Goal: Transaction & Acquisition: Purchase product/service

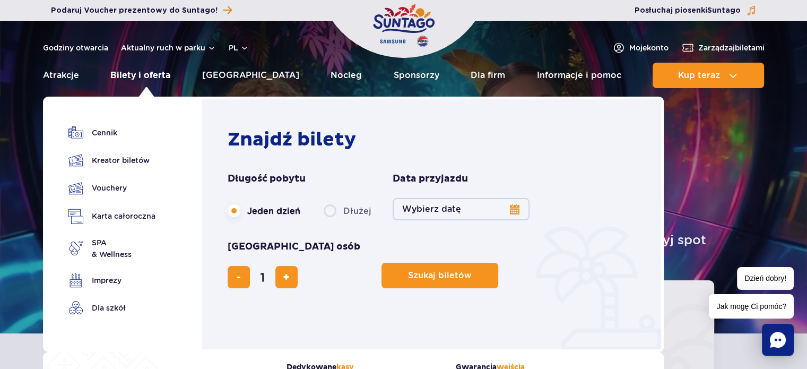
click at [144, 74] on link "Bilety i oferta" at bounding box center [140, 75] width 60 height 25
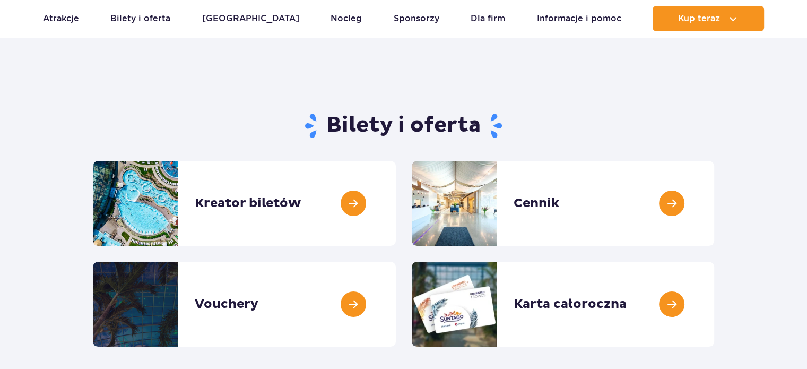
scroll to position [106, 0]
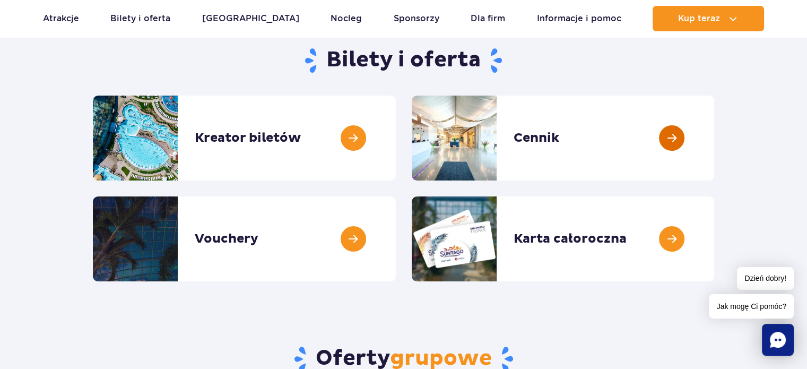
click at [714, 139] on link at bounding box center [714, 138] width 0 height 85
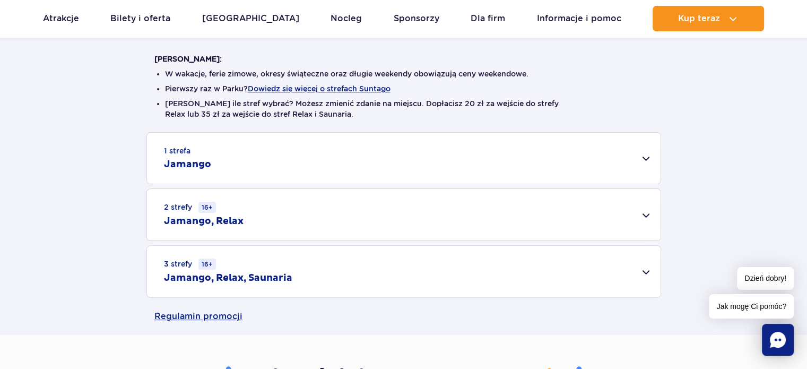
scroll to position [318, 0]
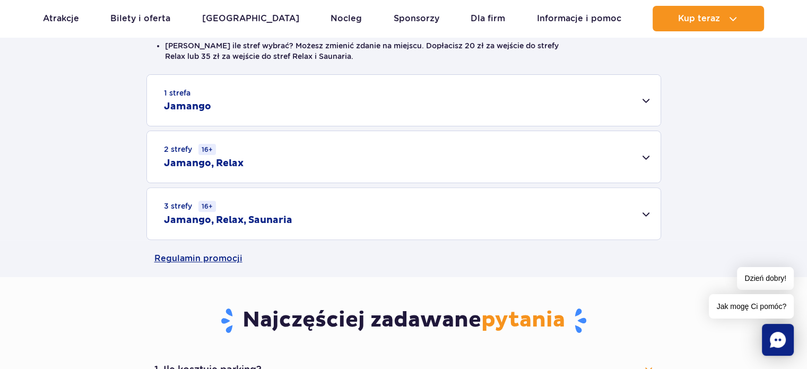
click at [645, 154] on div "2 strefy 16+ Jamango, Relax" at bounding box center [404, 156] width 514 height 51
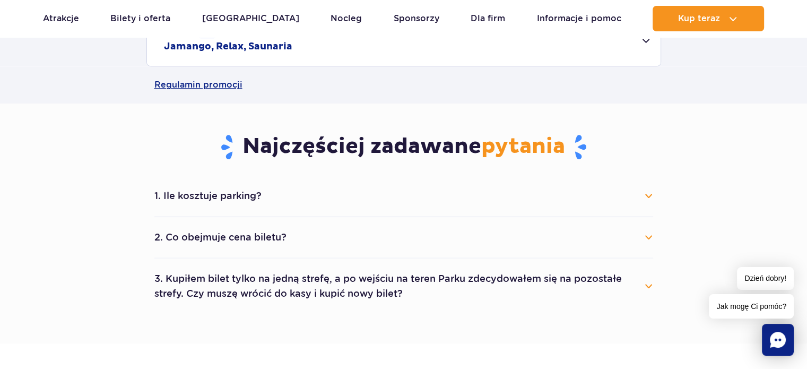
scroll to position [637, 0]
click at [643, 196] on button "1. Ile kosztuje parking?" at bounding box center [403, 195] width 499 height 23
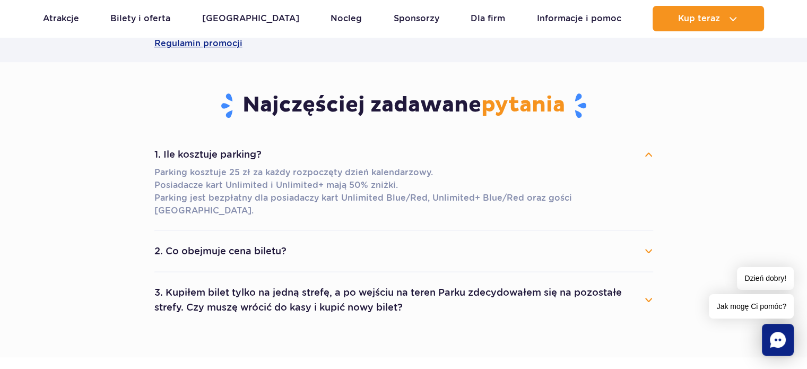
scroll to position [743, 0]
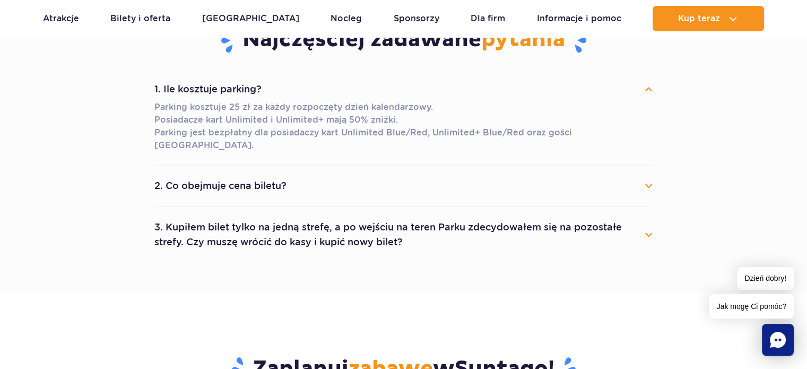
click at [645, 174] on button "2. Co obejmuje cena biletu?" at bounding box center [403, 185] width 499 height 23
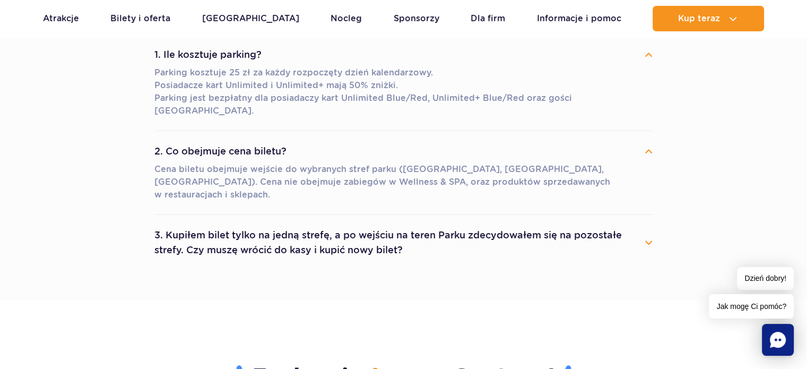
scroll to position [796, 0]
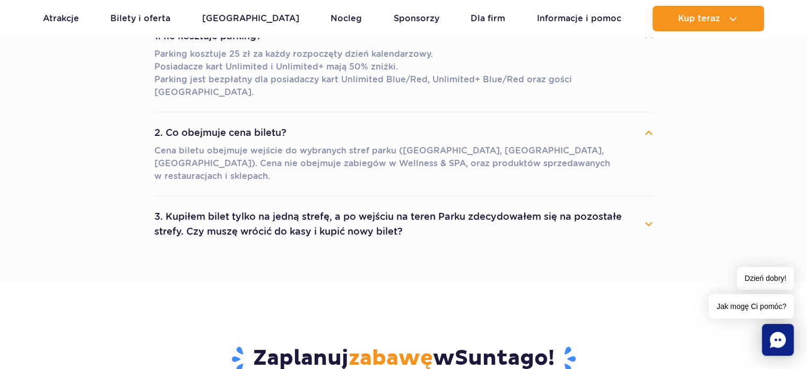
click at [649, 205] on button "3. Kupiłem bilet tylko na jedną strefę, a po wejściu na teren Parku zdecydowałe…" at bounding box center [403, 224] width 499 height 38
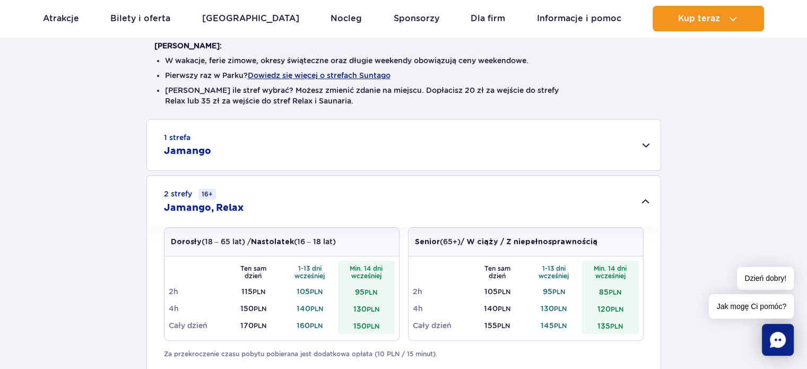
scroll to position [212, 0]
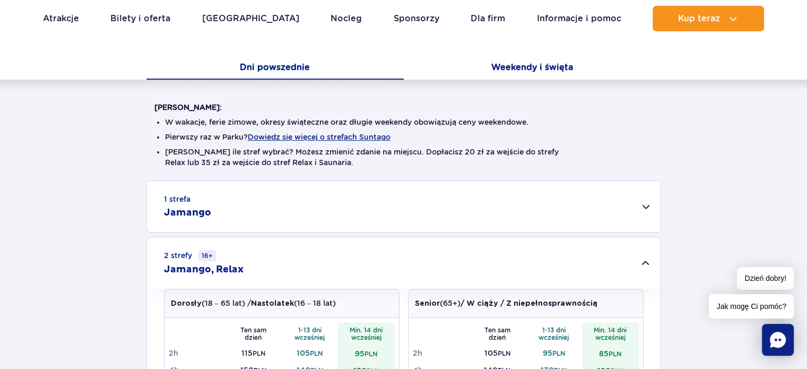
click at [536, 66] on button "Weekendy i święta" at bounding box center [532, 68] width 257 height 22
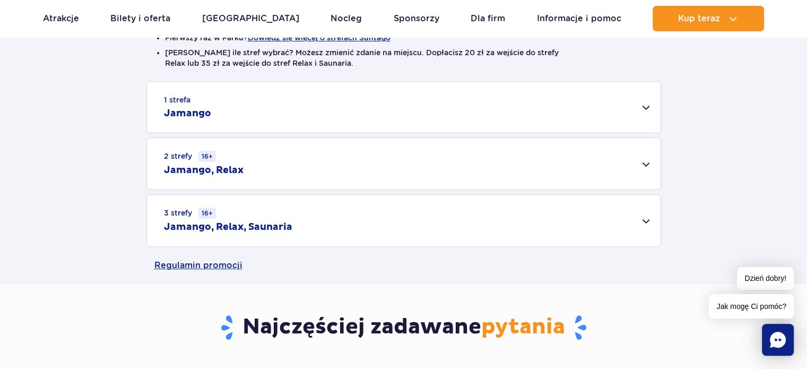
scroll to position [318, 0]
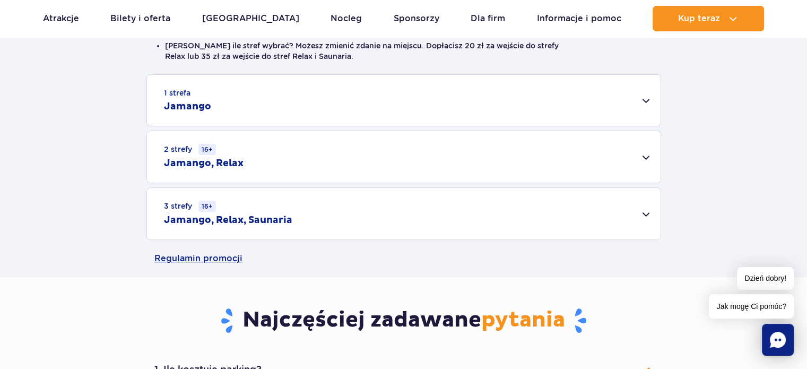
click at [638, 157] on div "2 strefy 16+ Jamango, Relax" at bounding box center [404, 156] width 514 height 51
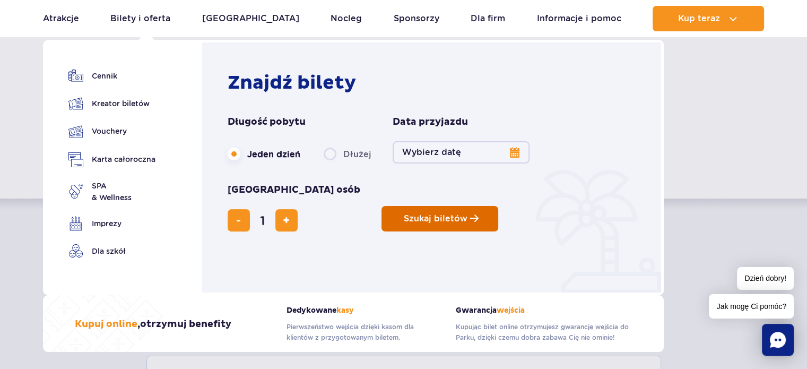
scroll to position [106, 0]
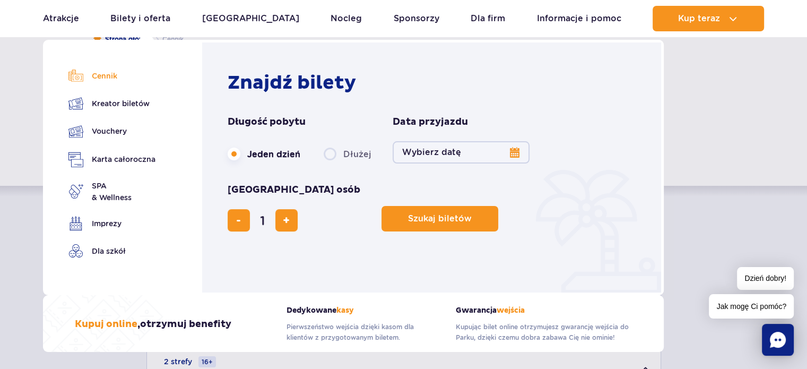
click at [121, 80] on link "Cennik" at bounding box center [111, 75] width 87 height 15
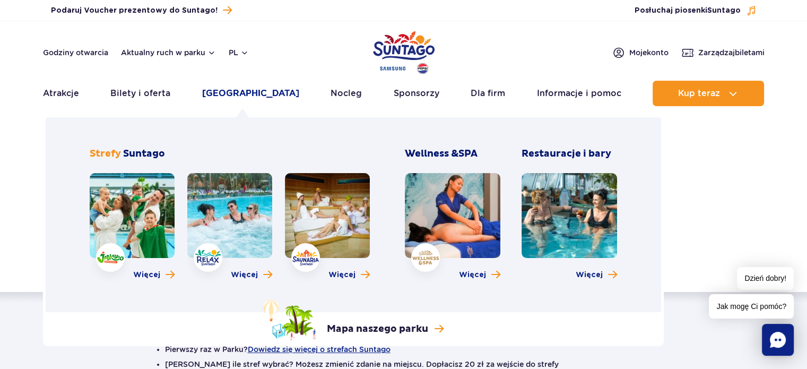
click at [227, 89] on link "[GEOGRAPHIC_DATA]" at bounding box center [250, 93] width 97 height 25
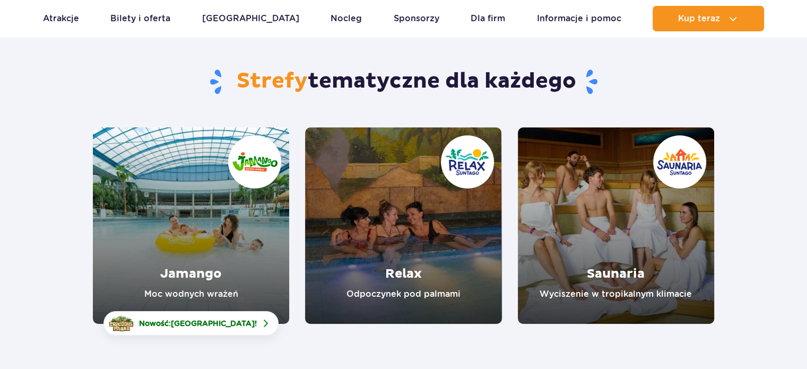
scroll to position [159, 0]
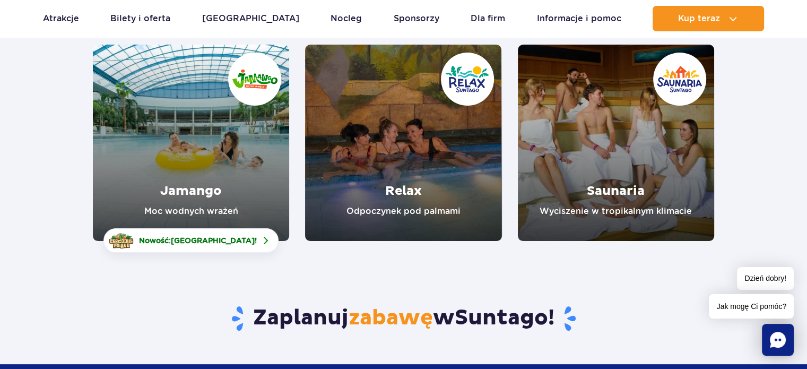
click at [212, 174] on link "Jamango" at bounding box center [191, 143] width 196 height 196
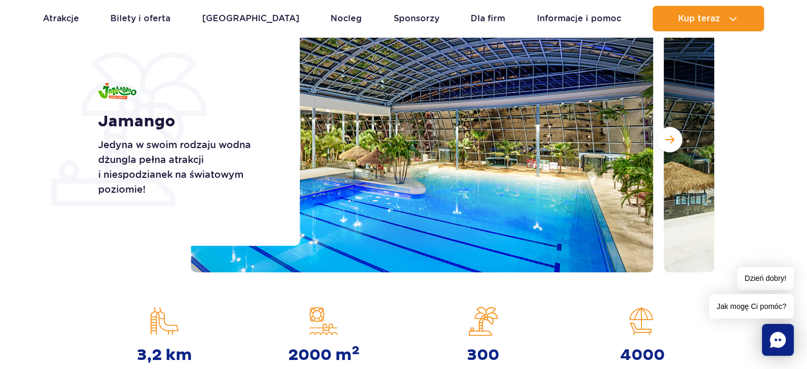
scroll to position [159, 0]
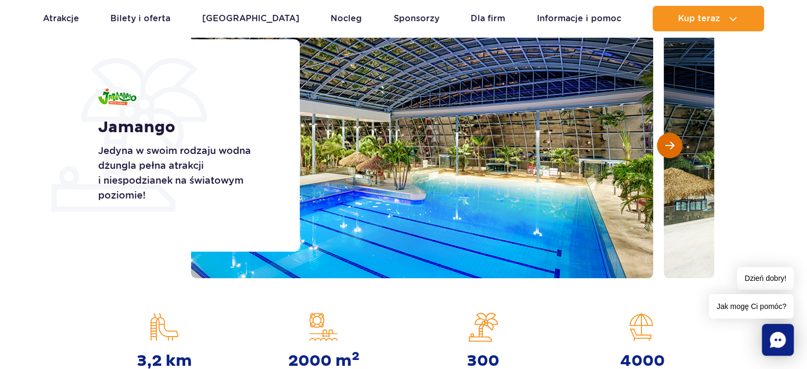
click at [669, 144] on span "Następny slajd" at bounding box center [670, 146] width 9 height 10
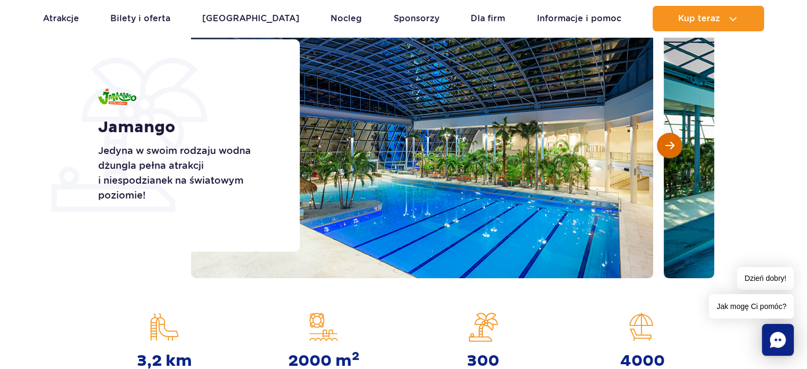
click at [669, 144] on span "Następny slajd" at bounding box center [670, 146] width 9 height 10
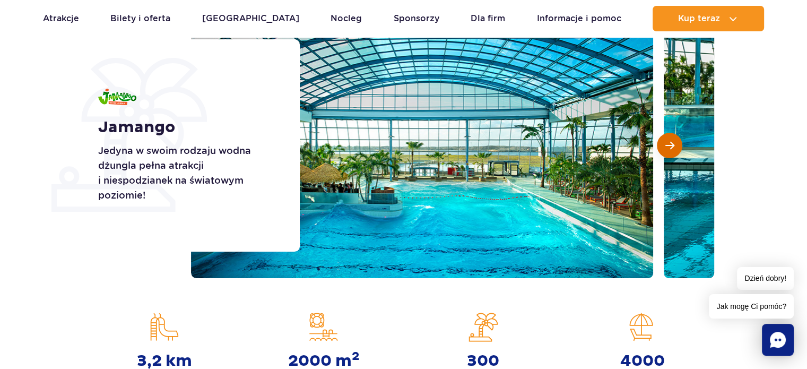
click at [668, 144] on span "Następny slajd" at bounding box center [670, 146] width 9 height 10
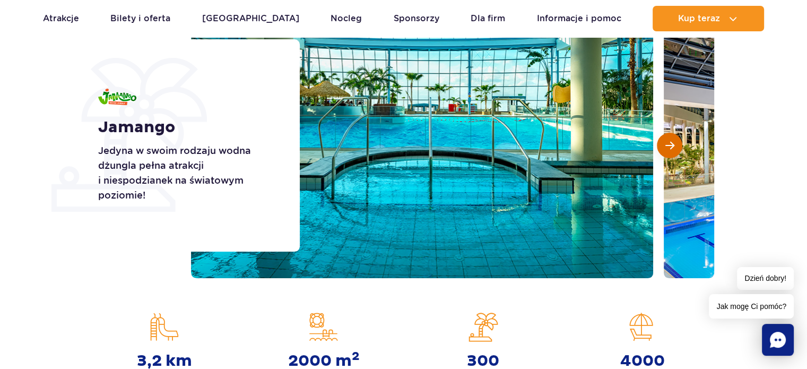
click at [668, 144] on span "Następny slajd" at bounding box center [670, 146] width 9 height 10
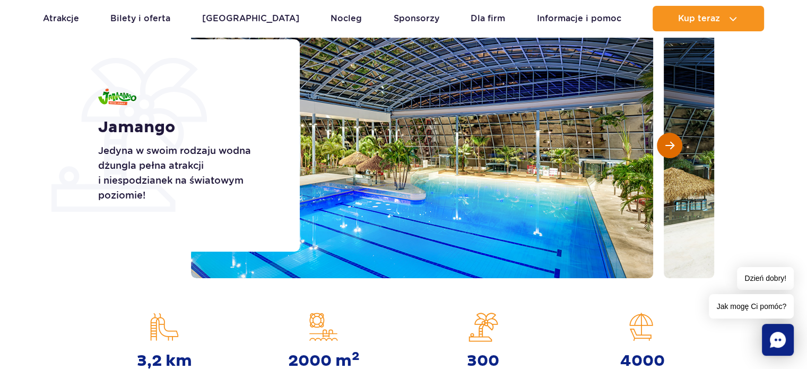
click at [668, 144] on span "Następny slajd" at bounding box center [670, 146] width 9 height 10
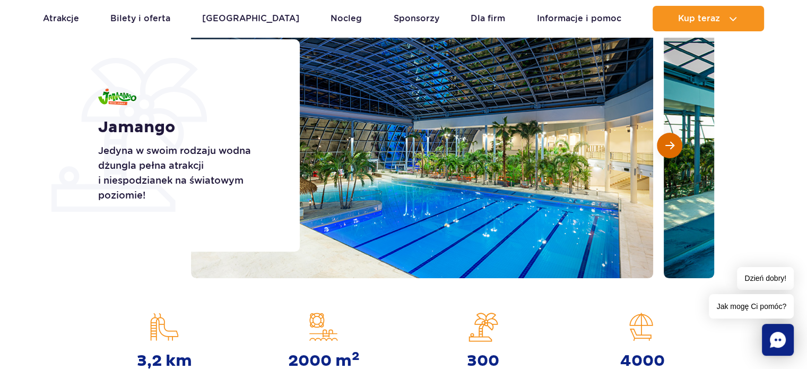
click at [668, 144] on span "Następny slajd" at bounding box center [670, 146] width 9 height 10
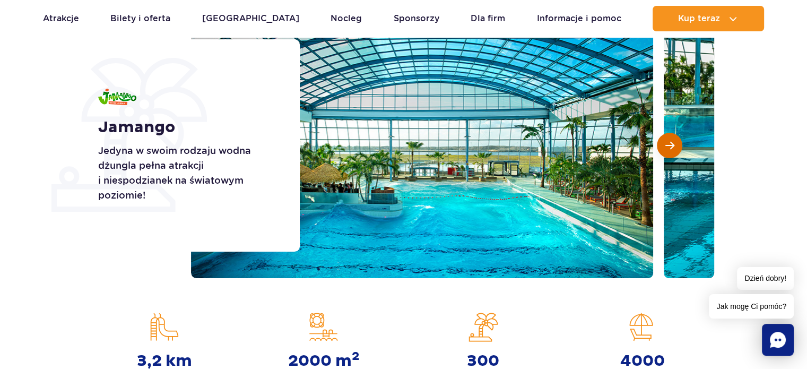
click at [668, 144] on span "Następny slajd" at bounding box center [670, 146] width 9 height 10
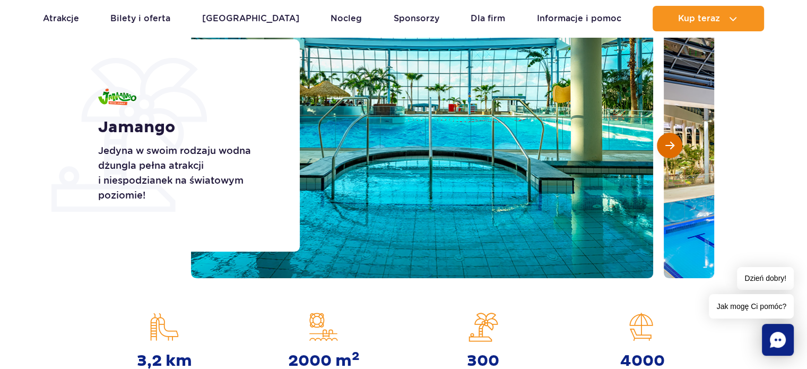
click at [668, 144] on span "Następny slajd" at bounding box center [670, 146] width 9 height 10
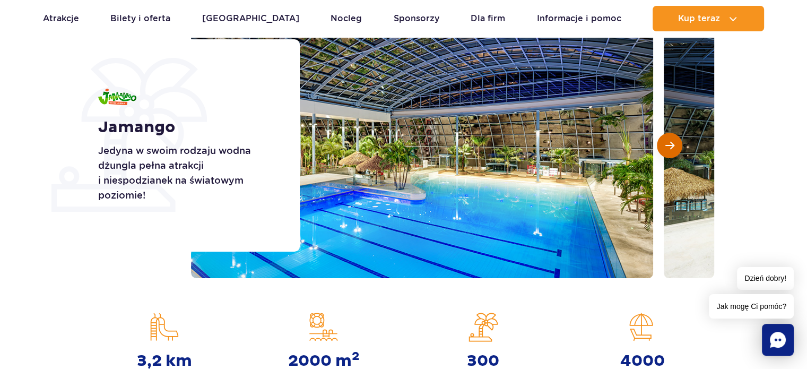
click at [668, 144] on span "Następny slajd" at bounding box center [670, 146] width 9 height 10
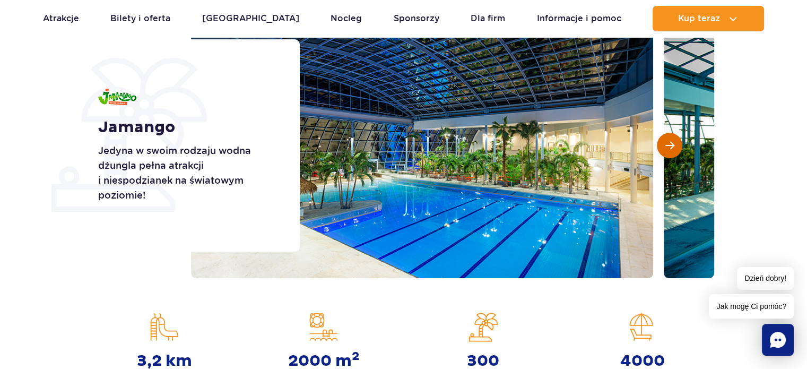
click at [668, 144] on span "Następny slajd" at bounding box center [670, 146] width 9 height 10
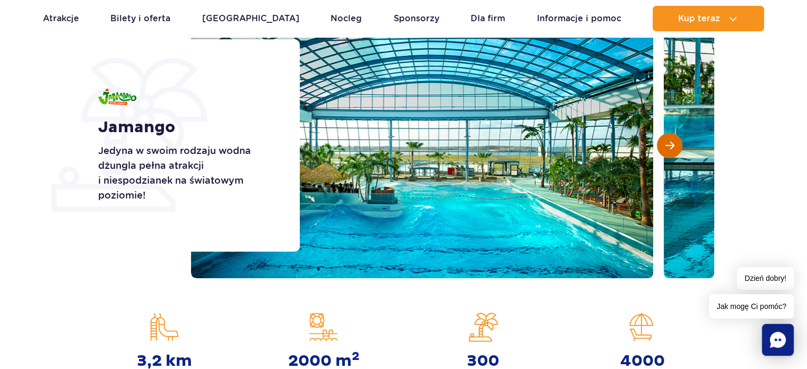
click at [668, 144] on span "Następny slajd" at bounding box center [670, 146] width 9 height 10
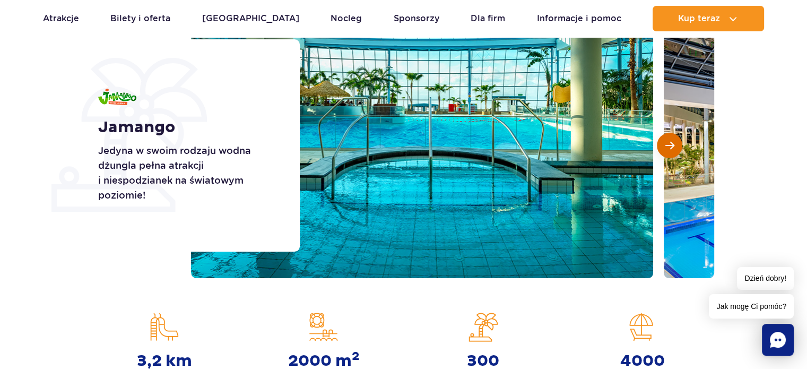
click at [668, 144] on span "Następny slajd" at bounding box center [670, 146] width 9 height 10
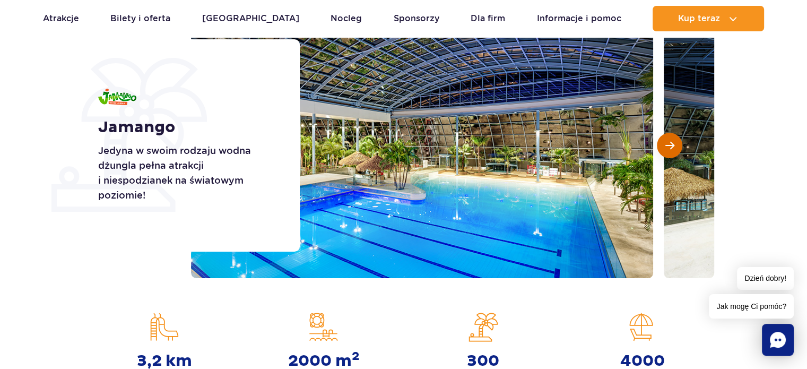
click at [668, 144] on span "Następny slajd" at bounding box center [670, 146] width 9 height 10
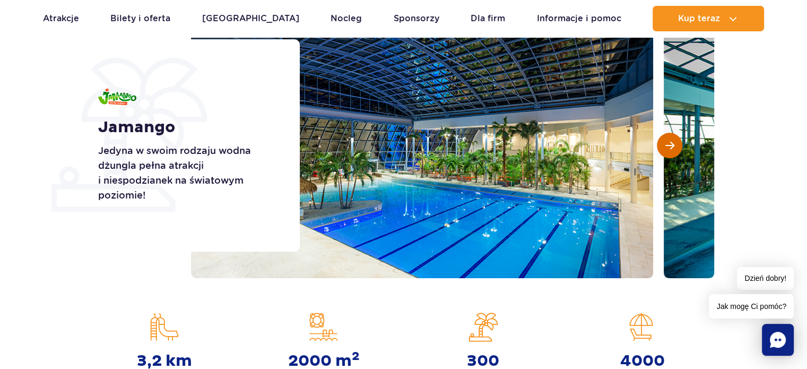
click at [668, 144] on span "Następny slajd" at bounding box center [670, 146] width 9 height 10
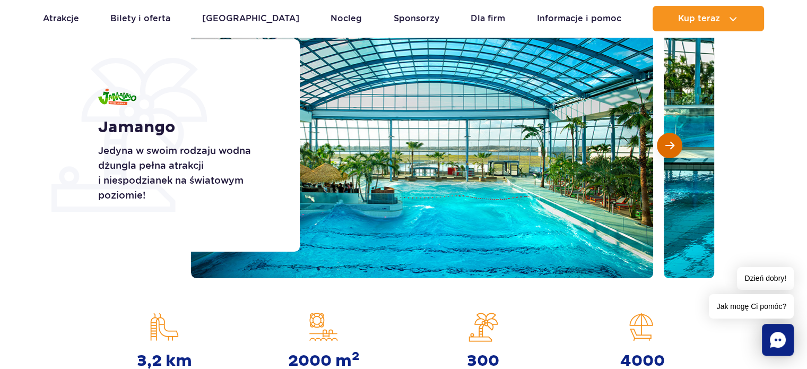
click at [668, 144] on span "Następny slajd" at bounding box center [670, 146] width 9 height 10
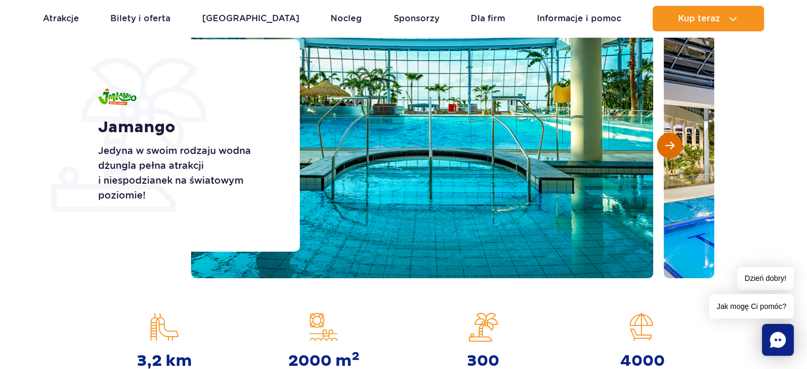
click at [668, 144] on span "Następny slajd" at bounding box center [670, 146] width 9 height 10
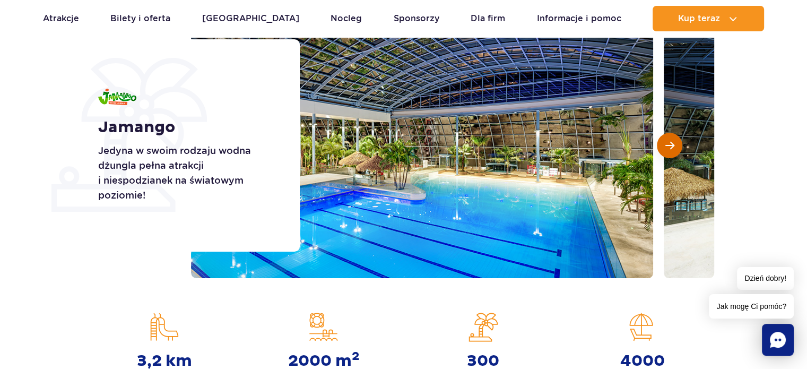
click at [668, 144] on span "Następny slajd" at bounding box center [670, 146] width 9 height 10
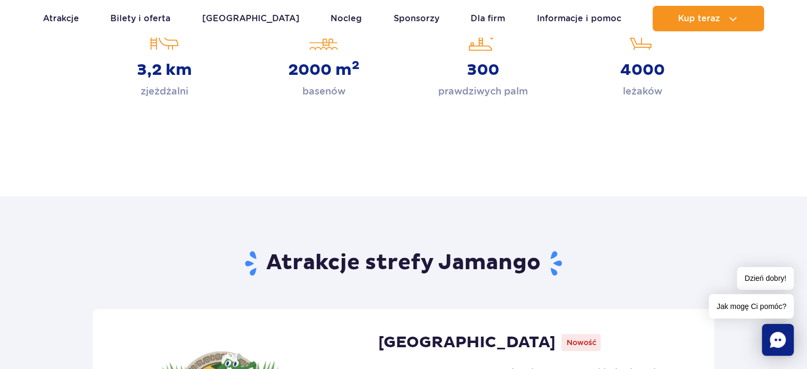
scroll to position [372, 0]
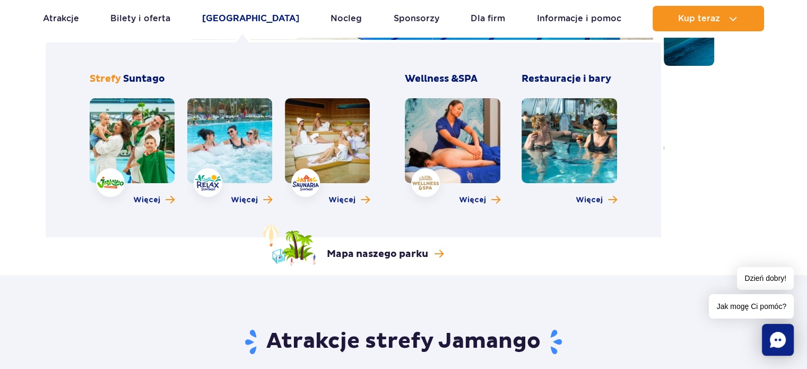
click at [247, 20] on link "Poznaj park" at bounding box center [250, 18] width 97 height 25
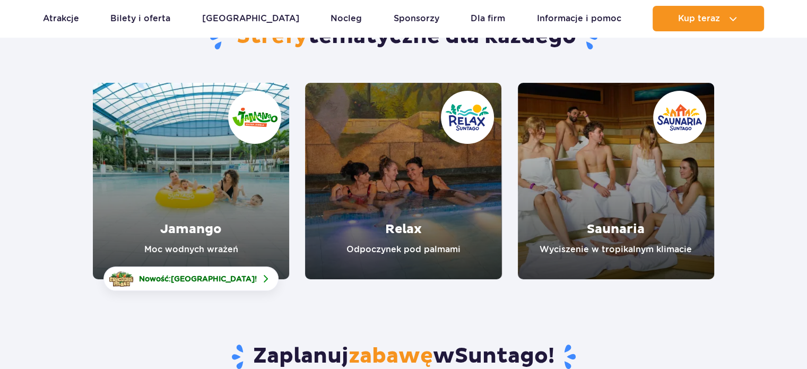
scroll to position [159, 0]
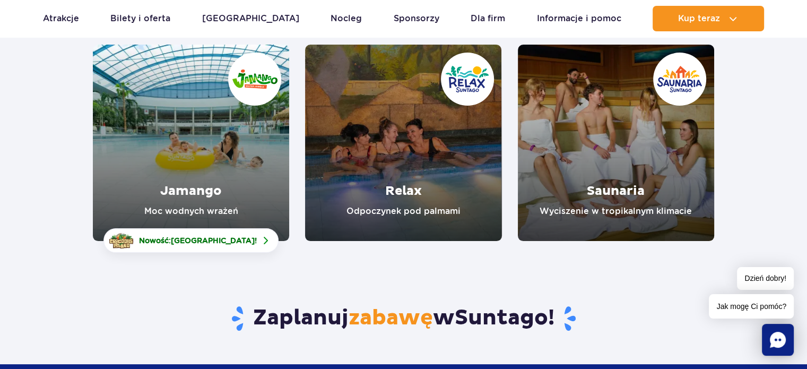
click at [398, 194] on link "Relax" at bounding box center [403, 143] width 196 height 196
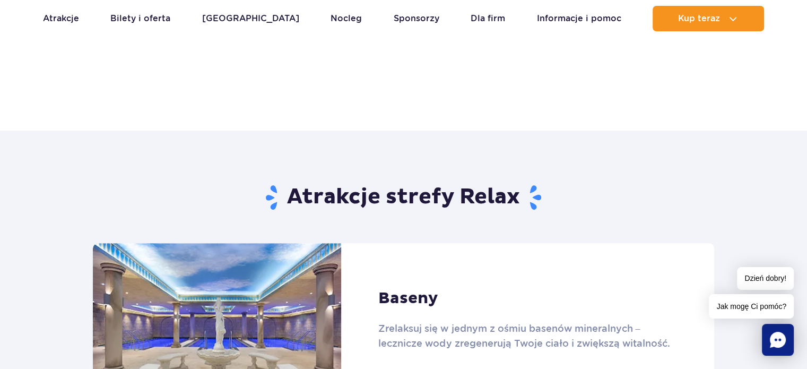
scroll to position [690, 0]
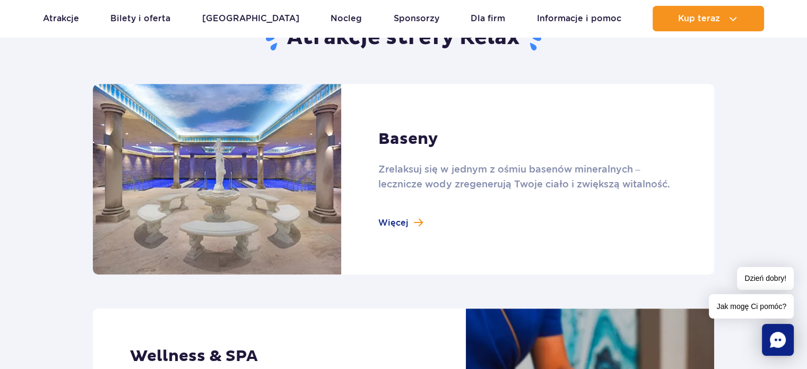
click at [390, 220] on link at bounding box center [403, 179] width 621 height 191
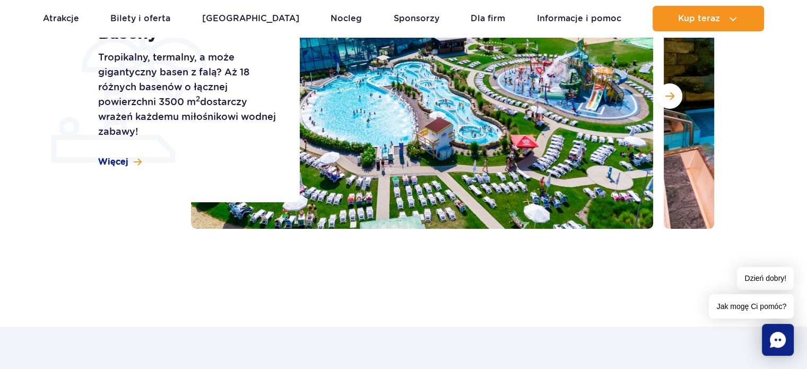
scroll to position [318, 0]
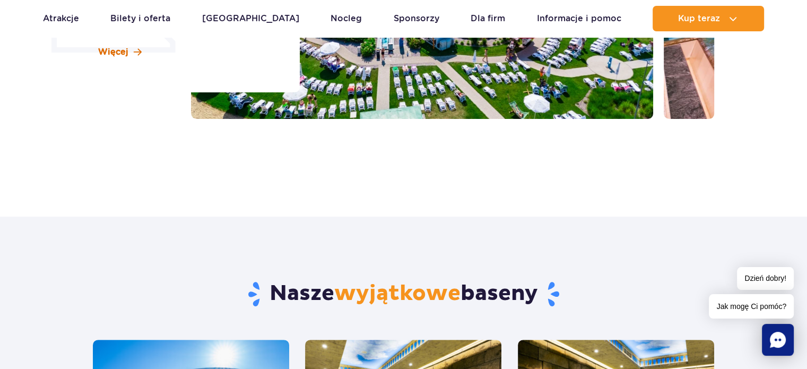
click at [110, 50] on span "Więcej" at bounding box center [113, 52] width 30 height 12
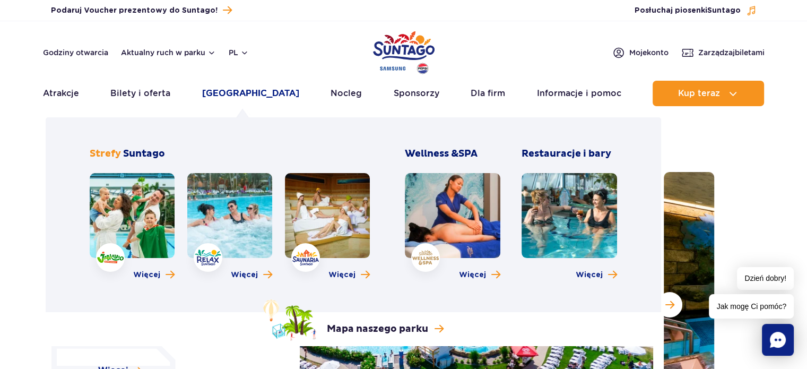
click at [252, 92] on link "[GEOGRAPHIC_DATA]" at bounding box center [250, 93] width 97 height 25
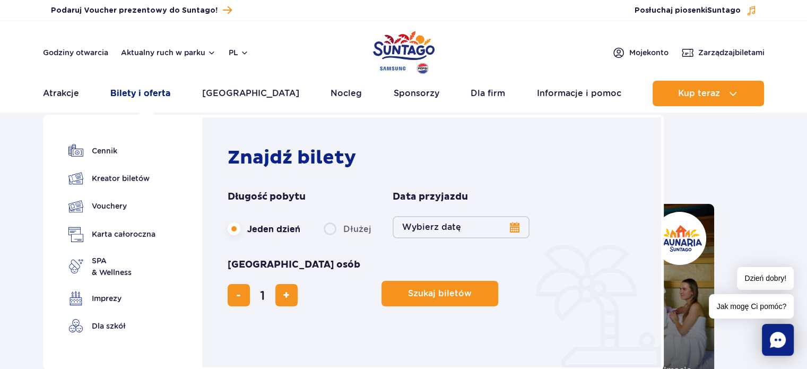
click at [153, 93] on link "Bilety i oferta" at bounding box center [140, 93] width 60 height 25
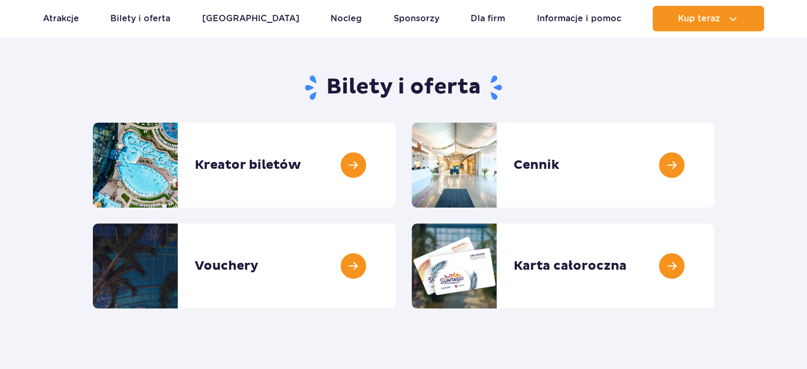
scroll to position [159, 0]
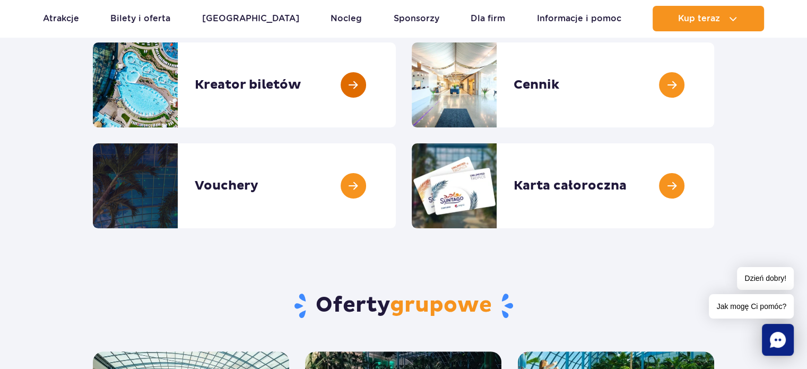
click at [396, 87] on link at bounding box center [396, 84] width 0 height 85
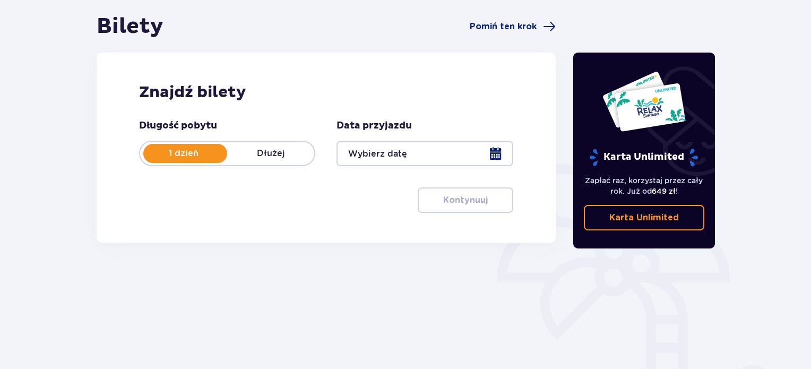
scroll to position [106, 0]
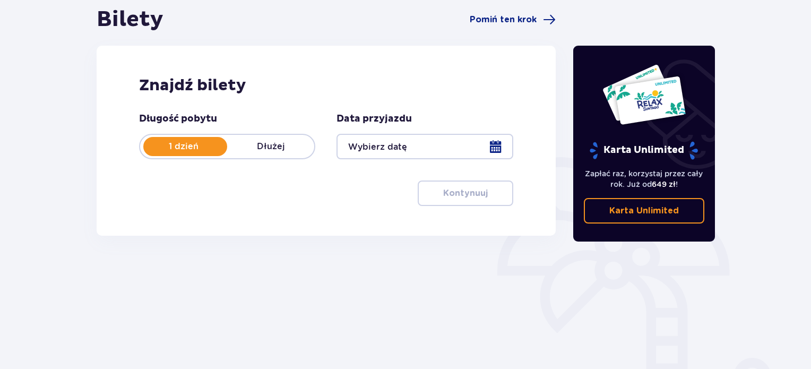
click at [495, 145] on div at bounding box center [424, 146] width 176 height 25
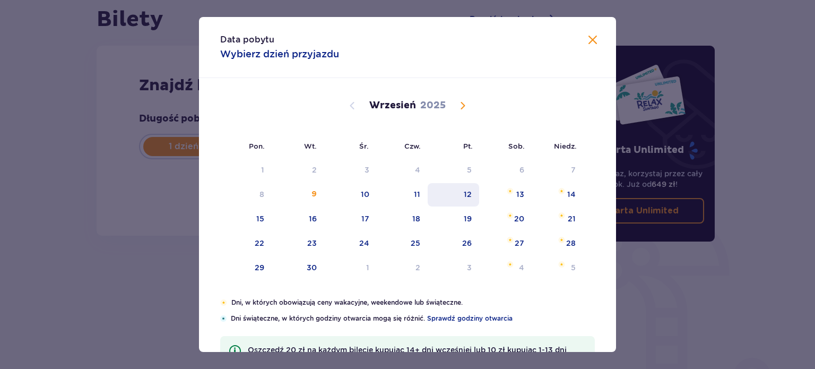
click at [473, 191] on div "12" at bounding box center [453, 194] width 51 height 23
type input "[DATE]"
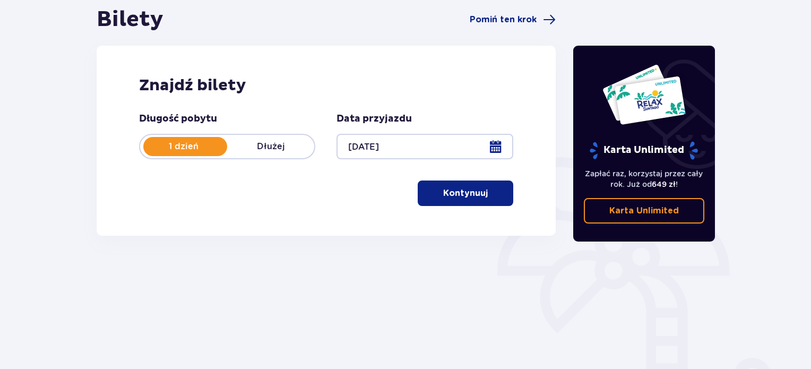
click at [471, 196] on p "Kontynuuj" at bounding box center [465, 193] width 45 height 12
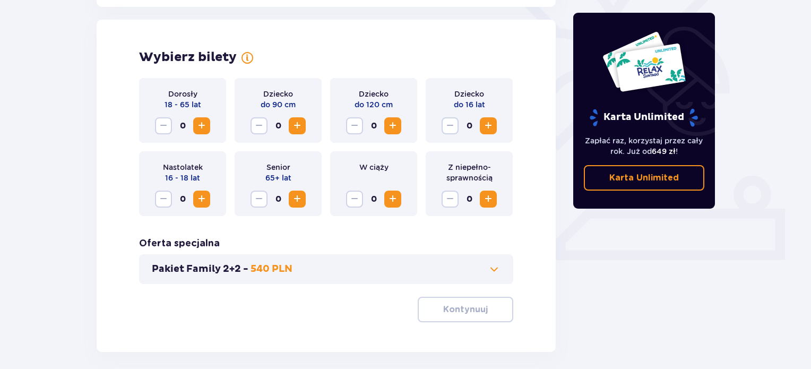
scroll to position [295, 0]
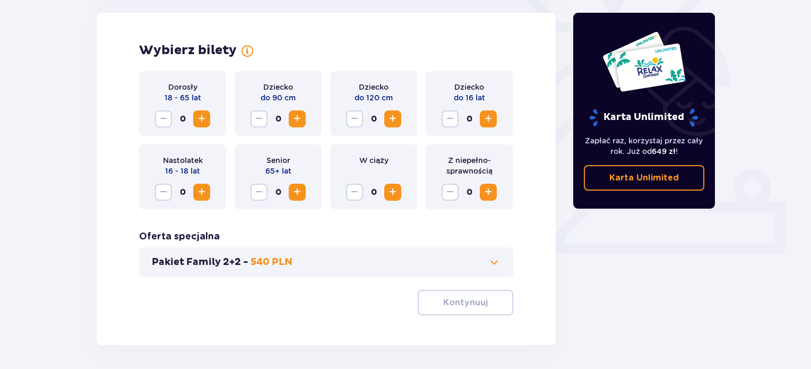
click at [203, 119] on span "Increase" at bounding box center [201, 119] width 13 height 13
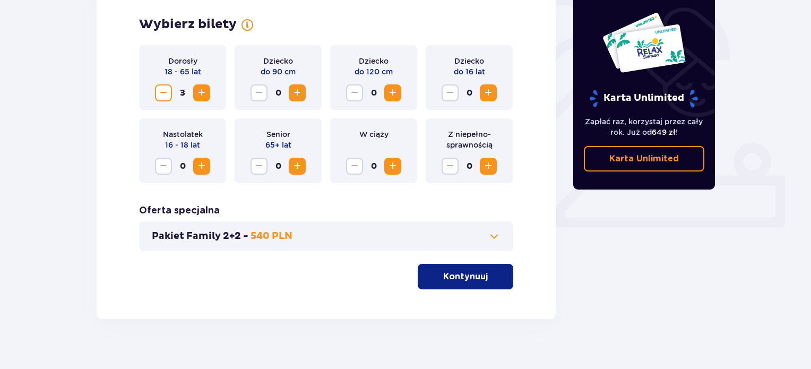
scroll to position [335, 0]
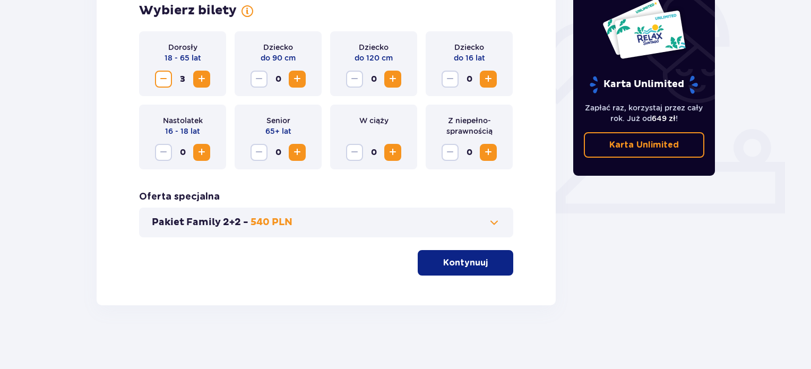
click at [473, 264] on p "Kontynuuj" at bounding box center [465, 263] width 45 height 12
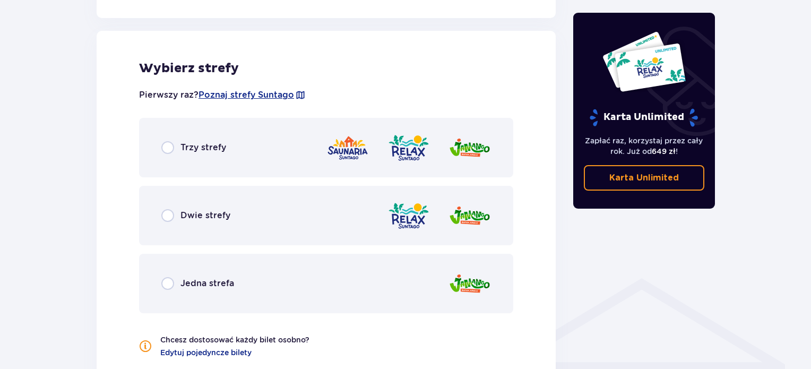
scroll to position [589, 0]
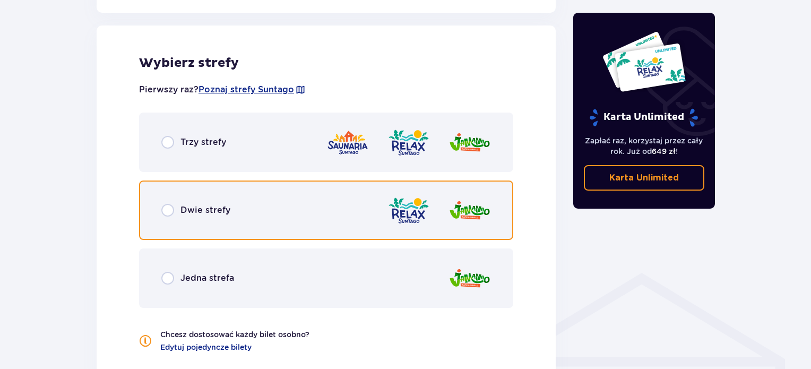
click at [169, 209] on input "radio" at bounding box center [167, 210] width 13 height 13
radio input "true"
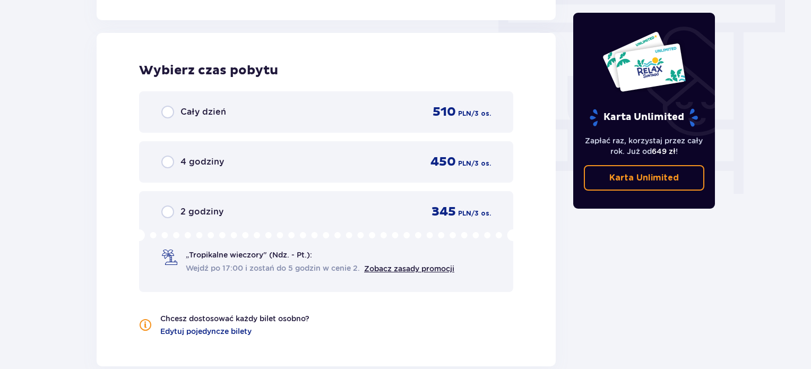
scroll to position [958, 0]
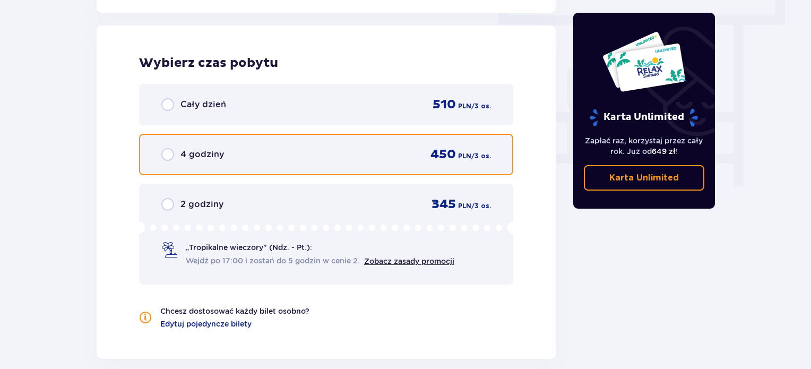
click at [168, 152] on input "radio" at bounding box center [167, 154] width 13 height 13
radio input "true"
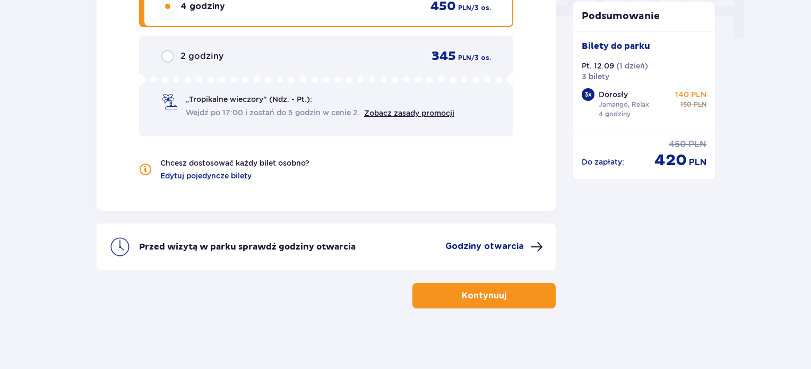
scroll to position [1108, 0]
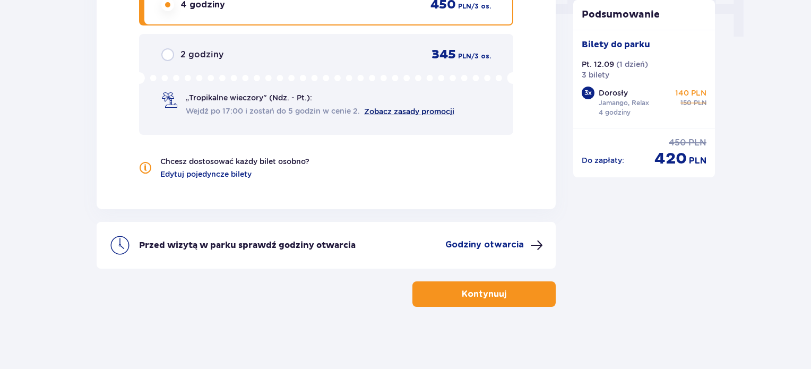
click at [425, 108] on link "Zobacz zasady promocji" at bounding box center [409, 111] width 90 height 8
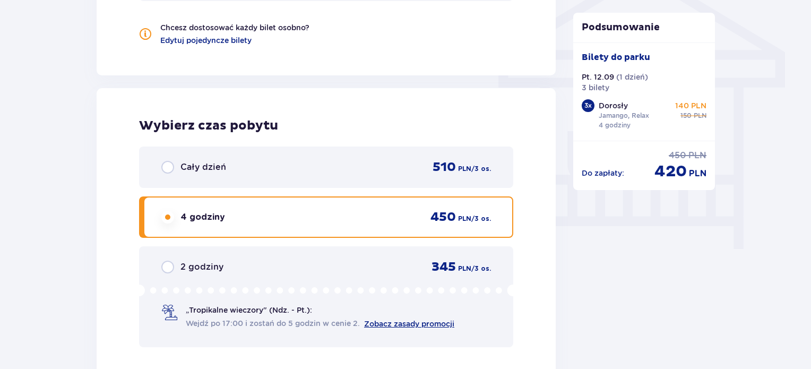
scroll to position [949, 0]
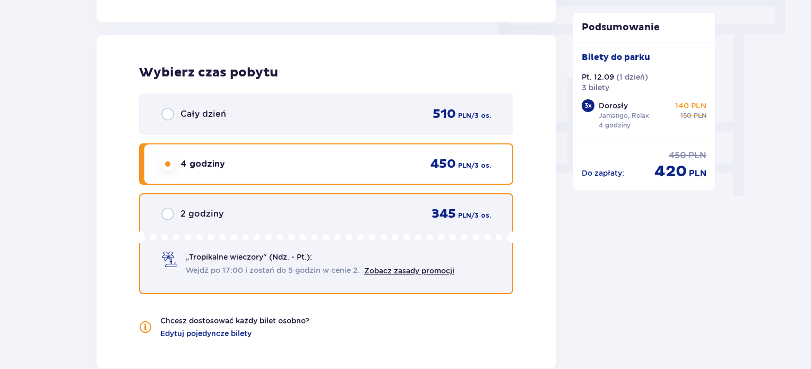
click at [166, 209] on input "radio" at bounding box center [167, 214] width 13 height 13
radio input "true"
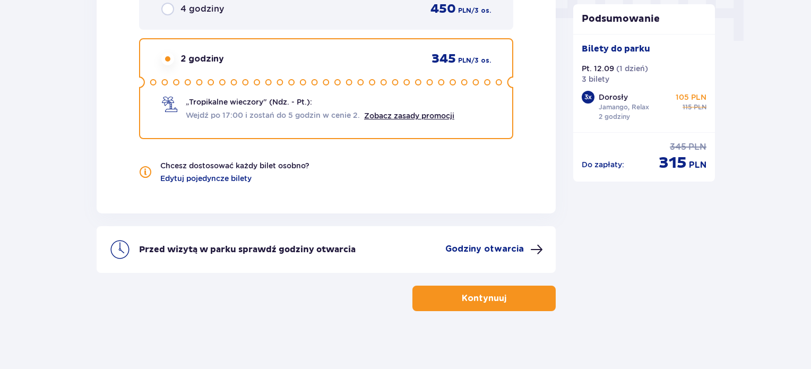
scroll to position [1108, 0]
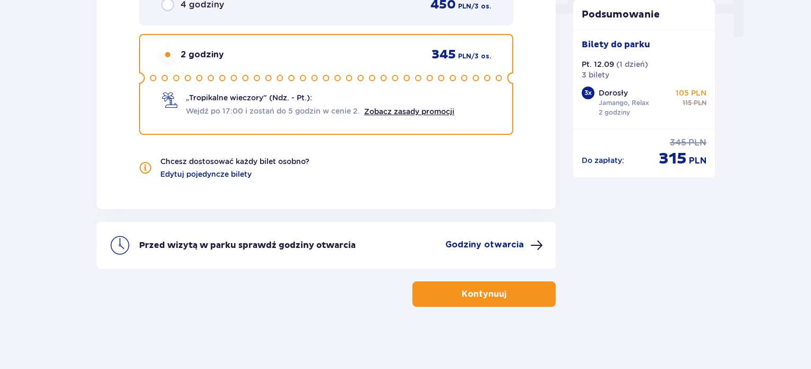
click at [485, 75] on circle at bounding box center [487, 77] width 5 height 5
click at [442, 79] on circle at bounding box center [440, 77] width 5 height 5
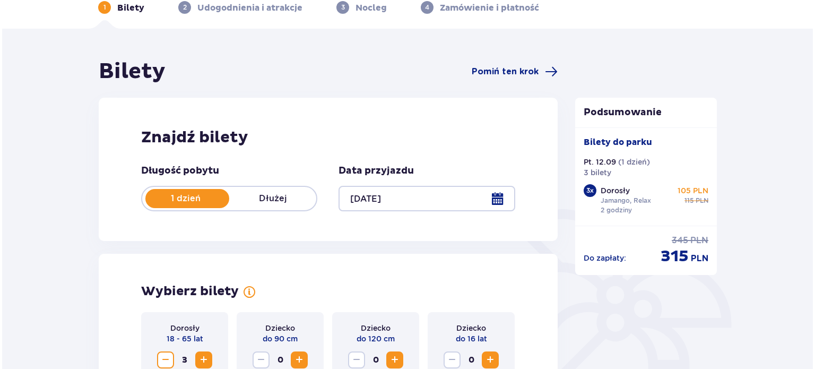
scroll to position [53, 0]
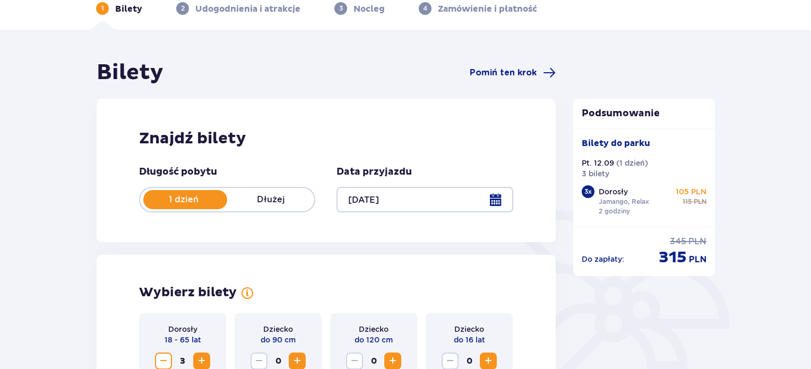
click at [498, 197] on div at bounding box center [424, 199] width 176 height 25
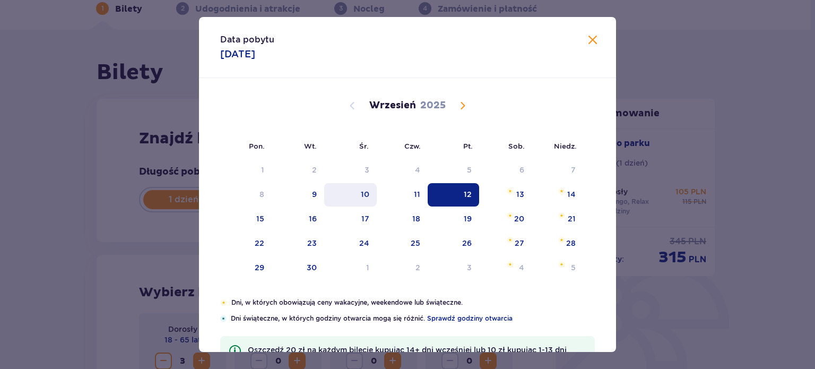
click at [369, 191] on div "10" at bounding box center [350, 194] width 53 height 23
type input "[DATE]"
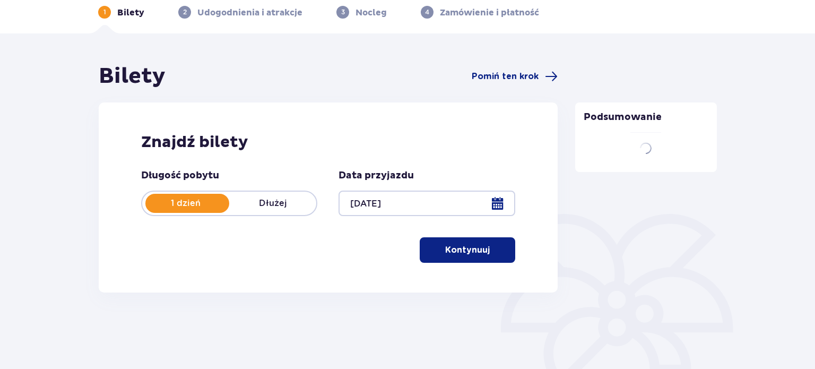
scroll to position [49, 0]
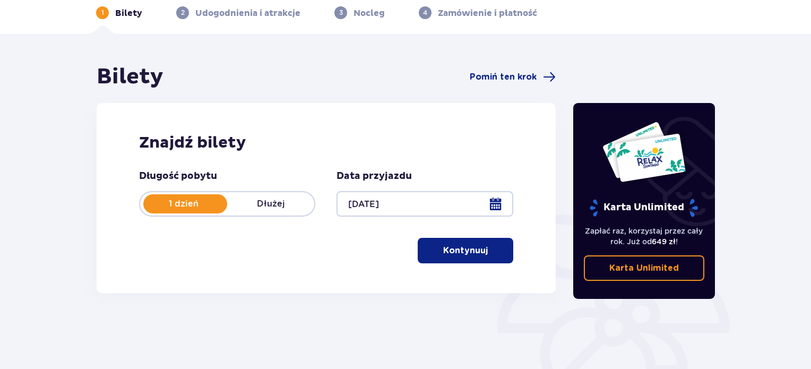
click at [367, 191] on div at bounding box center [424, 203] width 176 height 25
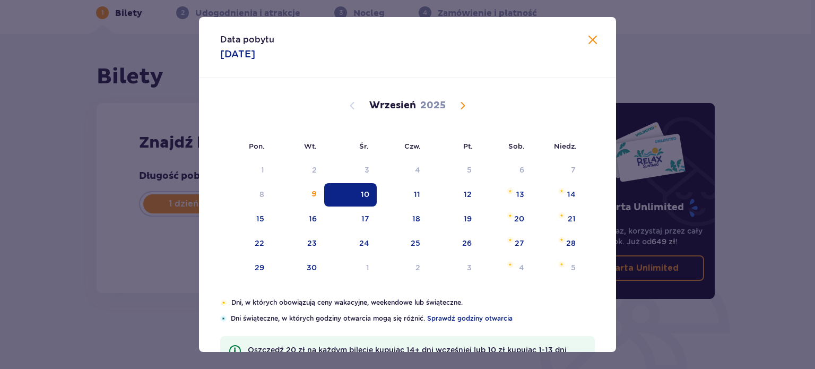
click at [32, 146] on div "Data pobytu [DATE] Pon. Wt. Śr. Czw. Pt. Sob. [GEOGRAPHIC_DATA]. [DATE] 28 29 3…" at bounding box center [407, 184] width 815 height 369
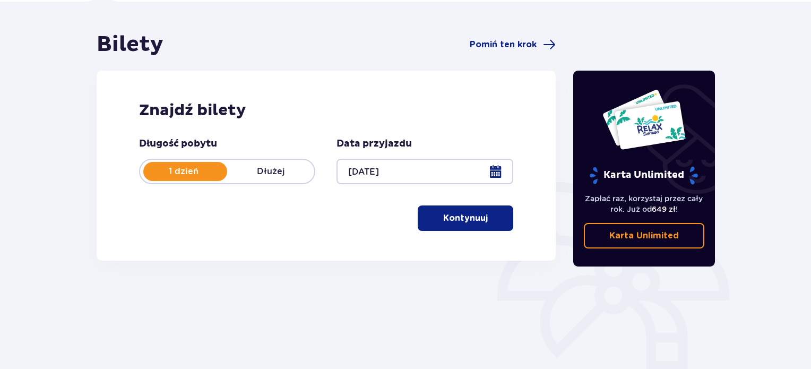
scroll to position [106, 0]
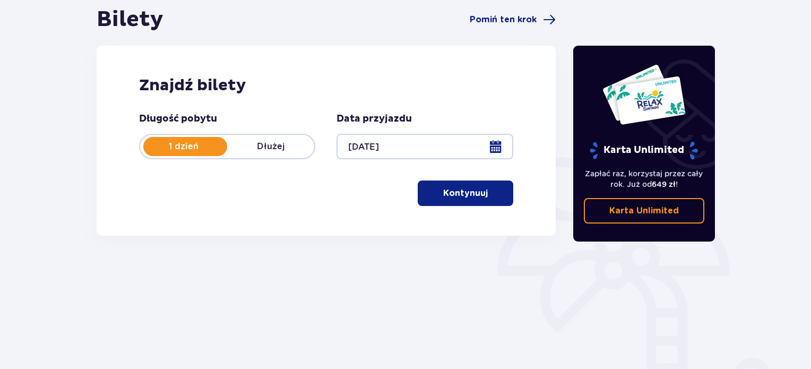
click at [480, 195] on button "Kontynuuj" at bounding box center [466, 192] width 96 height 25
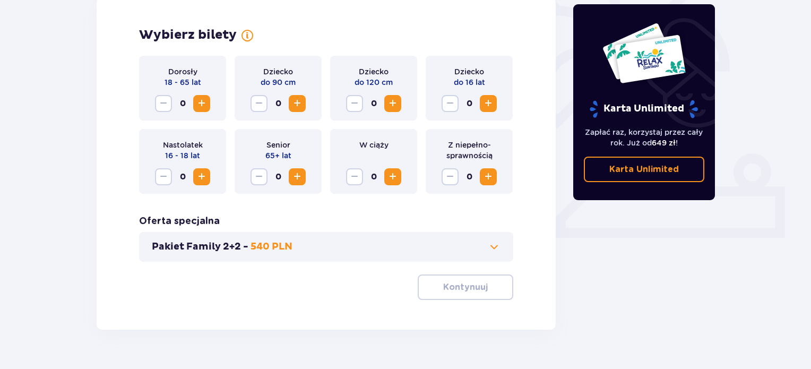
scroll to position [335, 0]
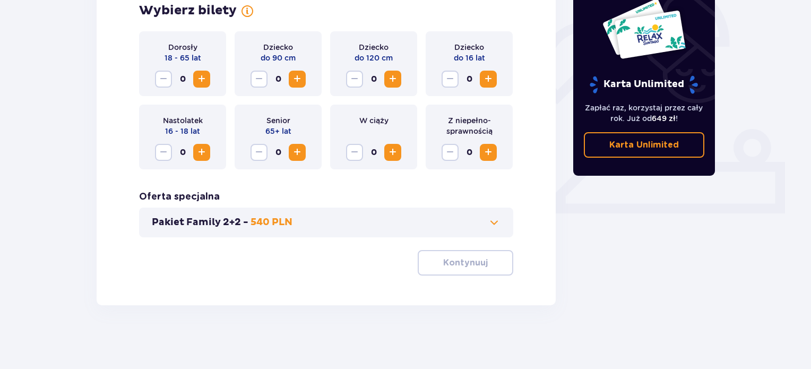
click at [206, 79] on span "Increase" at bounding box center [201, 79] width 13 height 13
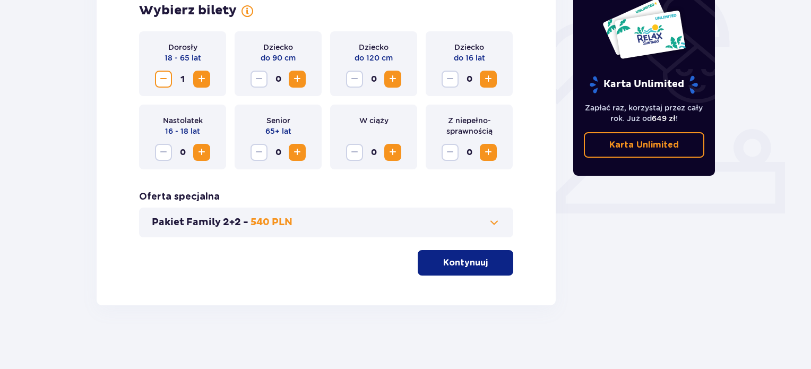
click at [206, 79] on span "Increase" at bounding box center [201, 79] width 13 height 13
click at [75, 115] on div "Bilety Pomiń ten krok Znajdź bilety Długość pobytu 1 dzień Dłużej Data przyjazd…" at bounding box center [405, 58] width 811 height 621
click at [473, 264] on p "Kontynuuj" at bounding box center [465, 263] width 45 height 12
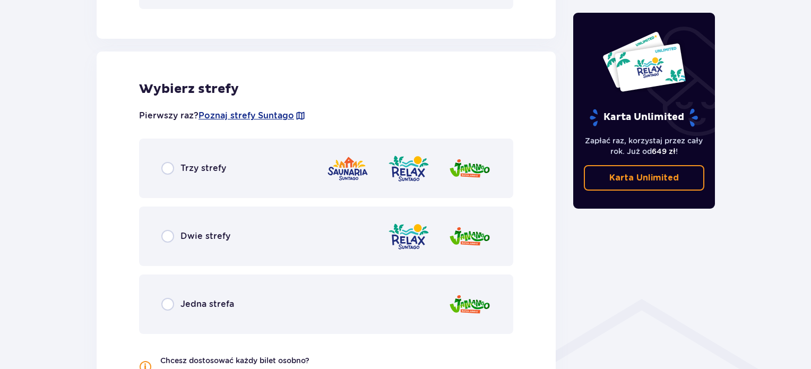
scroll to position [589, 0]
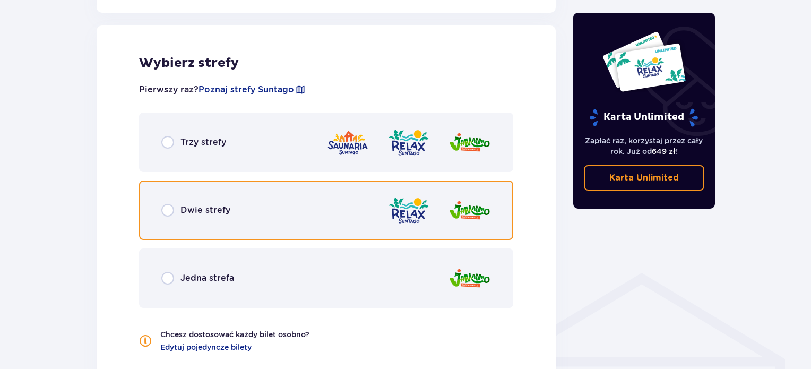
click at [169, 209] on input "radio" at bounding box center [167, 210] width 13 height 13
radio input "true"
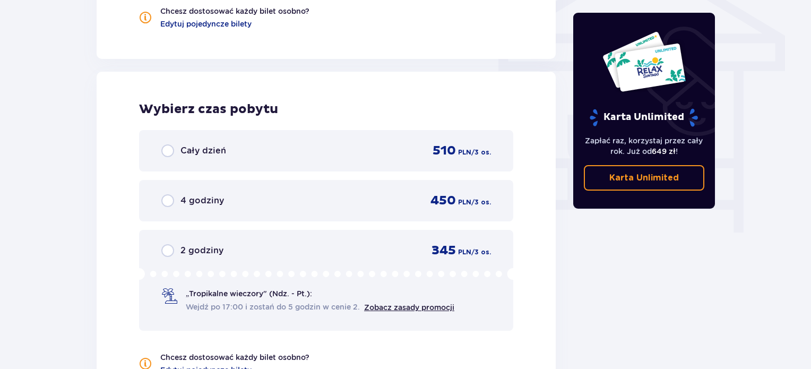
scroll to position [958, 0]
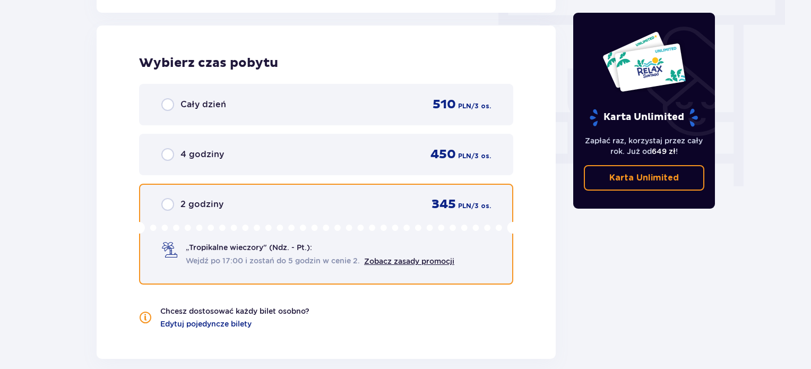
click at [169, 203] on input "radio" at bounding box center [167, 204] width 13 height 13
radio input "true"
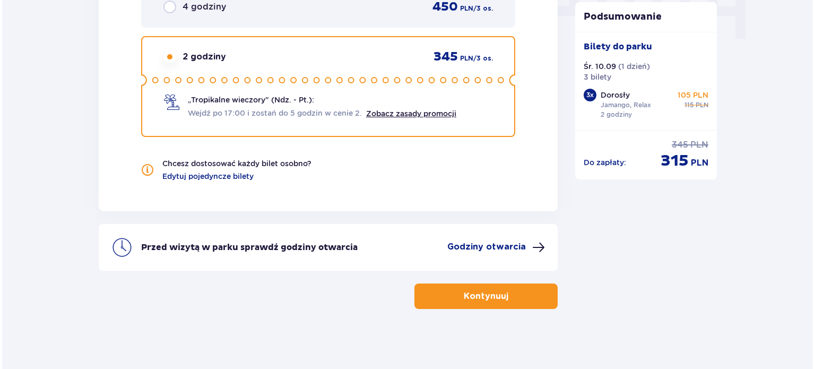
scroll to position [1108, 0]
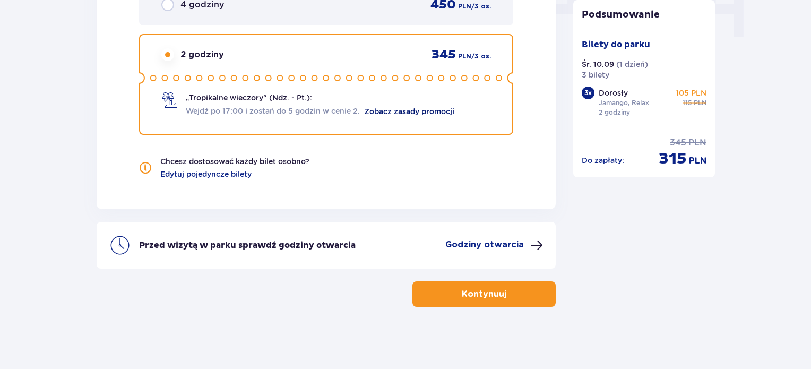
click at [414, 114] on link "Zobacz zasady promocji" at bounding box center [409, 111] width 90 height 8
click at [505, 240] on p "Godziny otwarcia" at bounding box center [484, 245] width 79 height 12
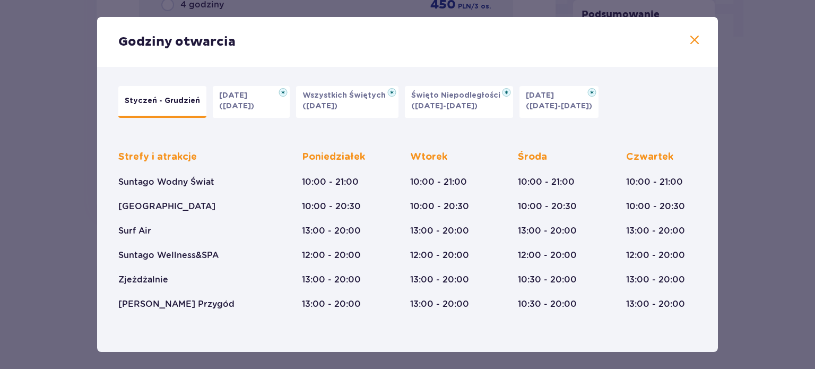
click at [696, 39] on span at bounding box center [694, 40] width 13 height 13
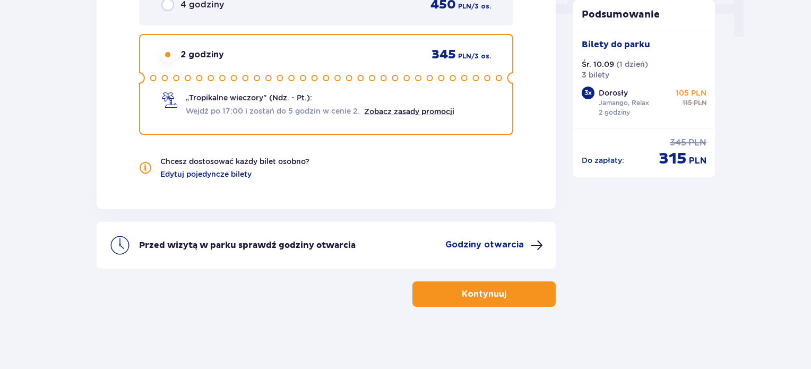
click at [490, 303] on button "Kontynuuj" at bounding box center [483, 293] width 143 height 25
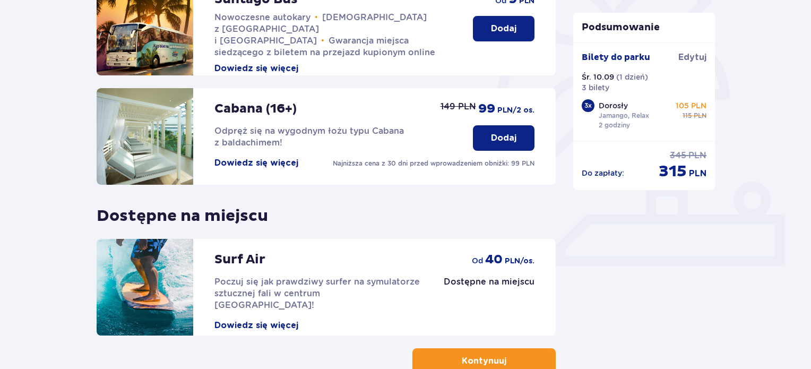
scroll to position [350, 0]
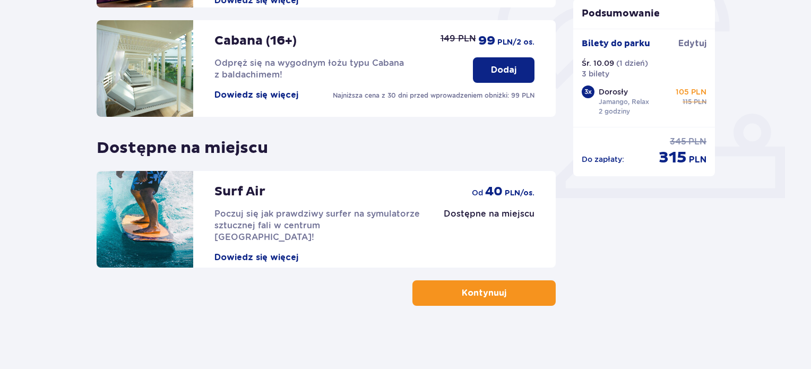
click at [480, 296] on p "Kontynuuj" at bounding box center [484, 293] width 45 height 12
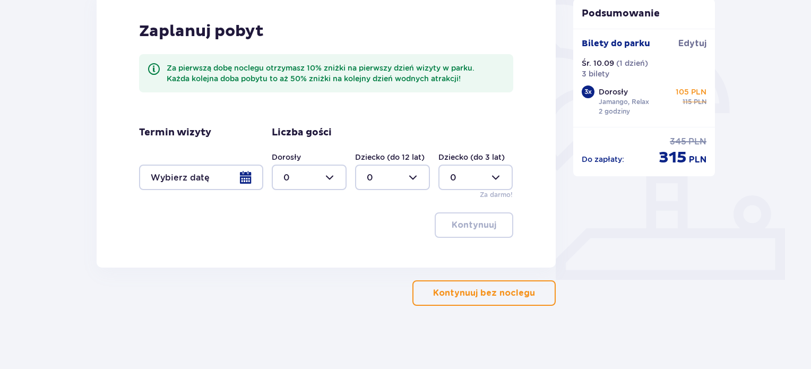
scroll to position [269, 0]
click at [450, 296] on p "Kontynuuj bez noclegu" at bounding box center [484, 293] width 102 height 12
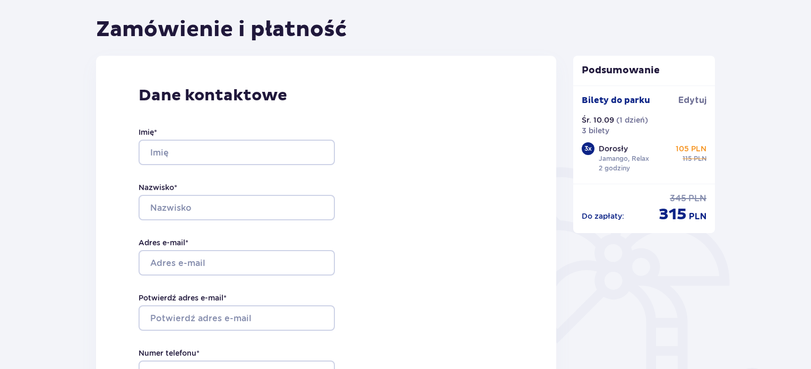
scroll to position [106, 0]
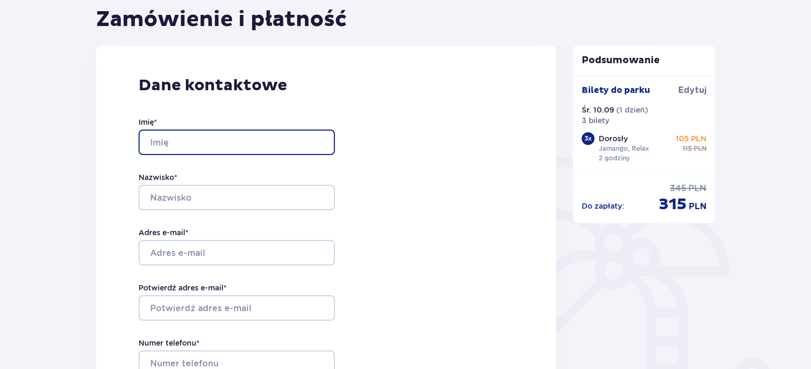
click at [221, 136] on input "Imię *" at bounding box center [237, 141] width 196 height 25
type input "[DEMOGRAPHIC_DATA]"
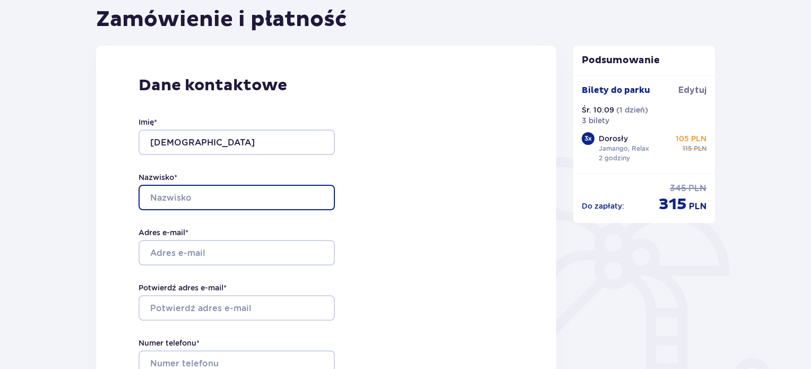
type input "Michałowska"
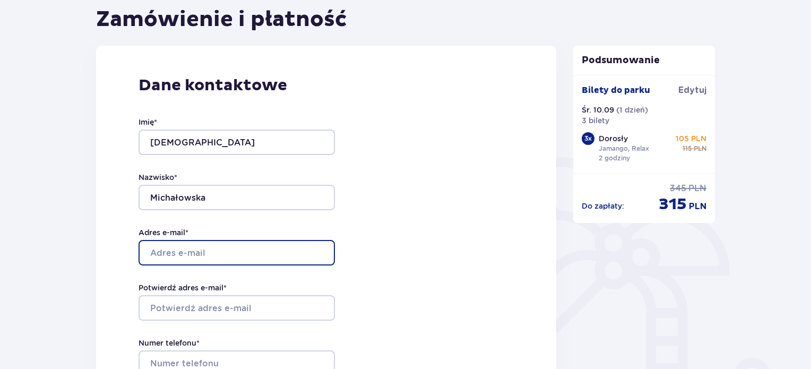
type input "[EMAIL_ADDRESS][DOMAIN_NAME]"
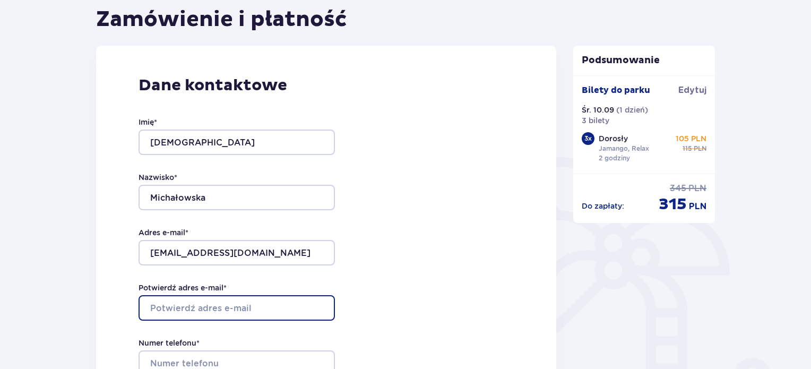
type input "[EMAIL_ADDRESS][DOMAIN_NAME]"
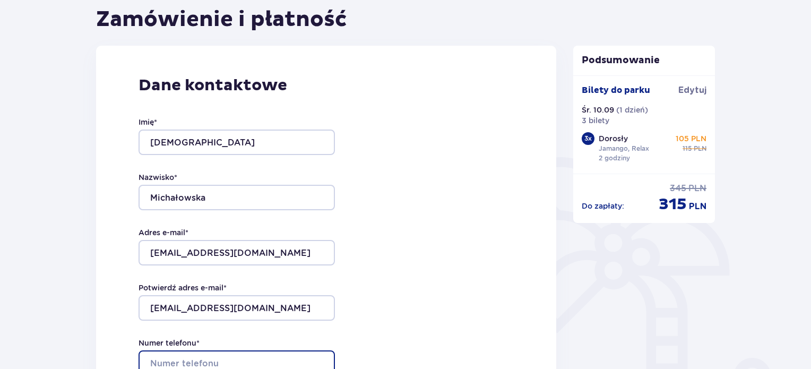
type input "663713919"
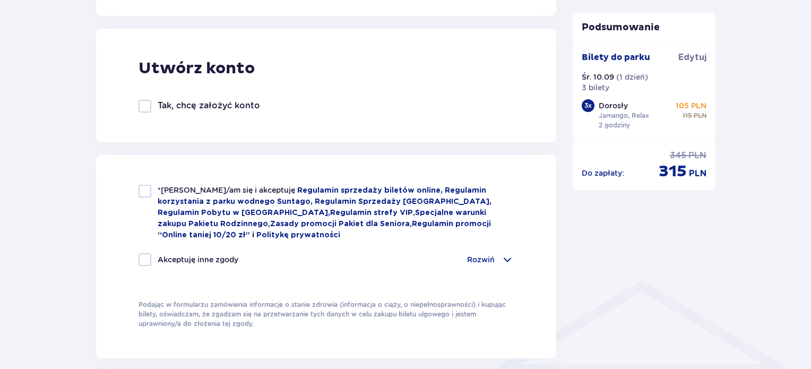
scroll to position [584, 0]
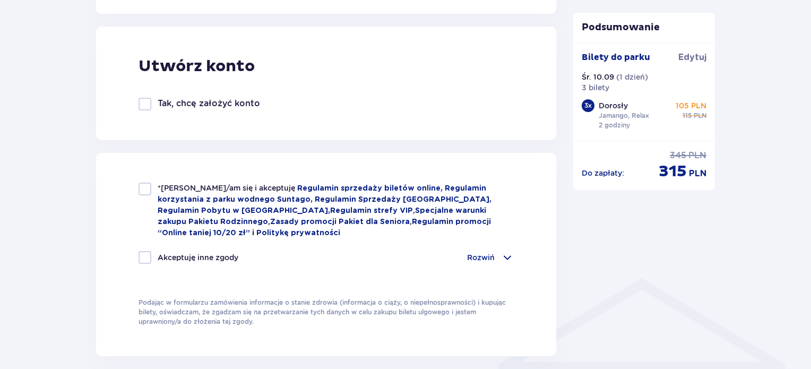
click at [146, 185] on div at bounding box center [145, 189] width 13 height 13
checkbox input "true"
click at [507, 253] on span at bounding box center [507, 257] width 13 height 13
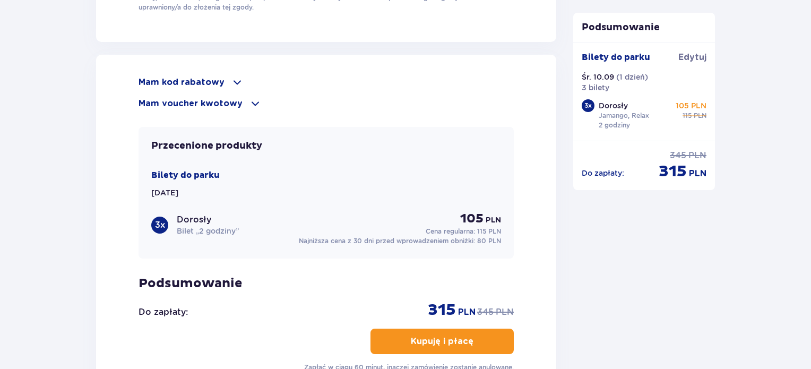
scroll to position [1312, 0]
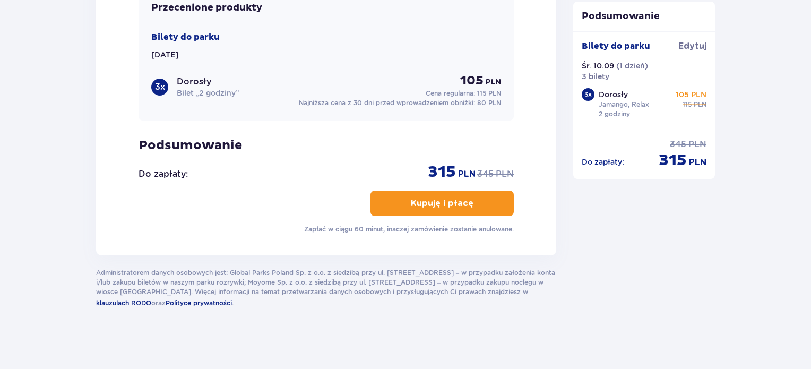
click at [437, 199] on p "Kupuję i płacę" at bounding box center [442, 203] width 63 height 12
